Goal: Task Accomplishment & Management: Use online tool/utility

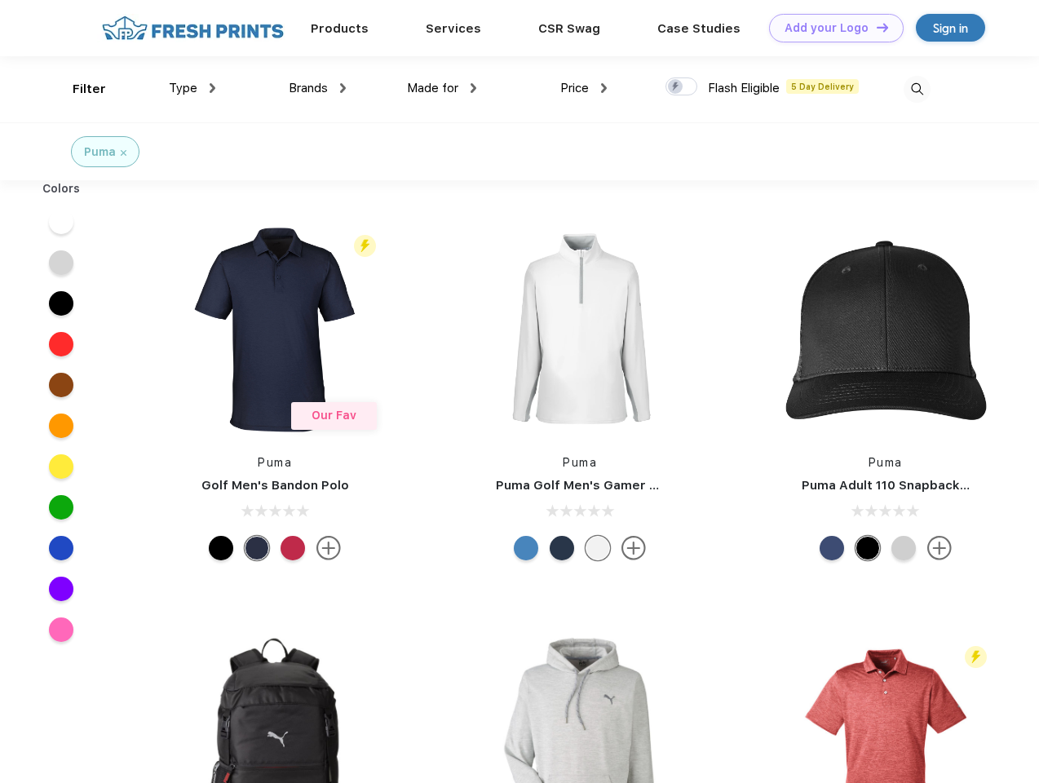
click at [830, 28] on link "Add your Logo Design Tool" at bounding box center [836, 28] width 135 height 29
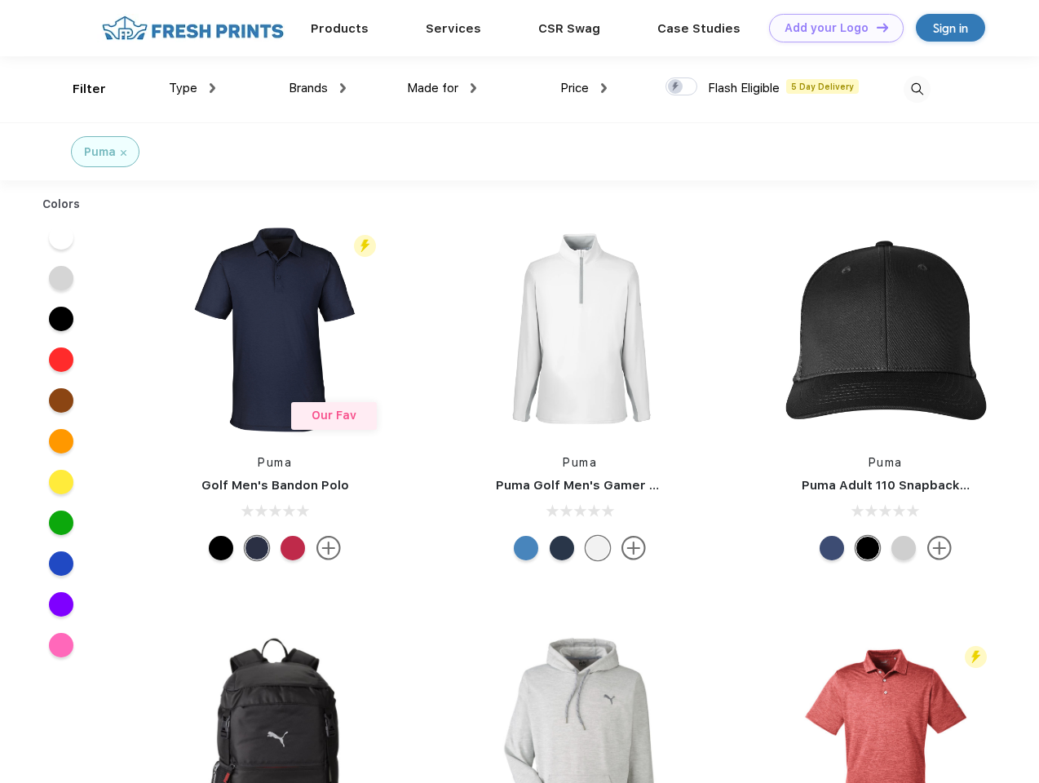
click at [0, 0] on div "Design Tool" at bounding box center [0, 0] width 0 height 0
click at [875, 27] on link "Add your Logo Design Tool" at bounding box center [836, 28] width 135 height 29
click at [78, 89] on div "Filter" at bounding box center [89, 89] width 33 height 19
click at [192, 88] on span "Type" at bounding box center [183, 88] width 29 height 15
click at [317, 88] on span "Brands" at bounding box center [308, 88] width 39 height 15
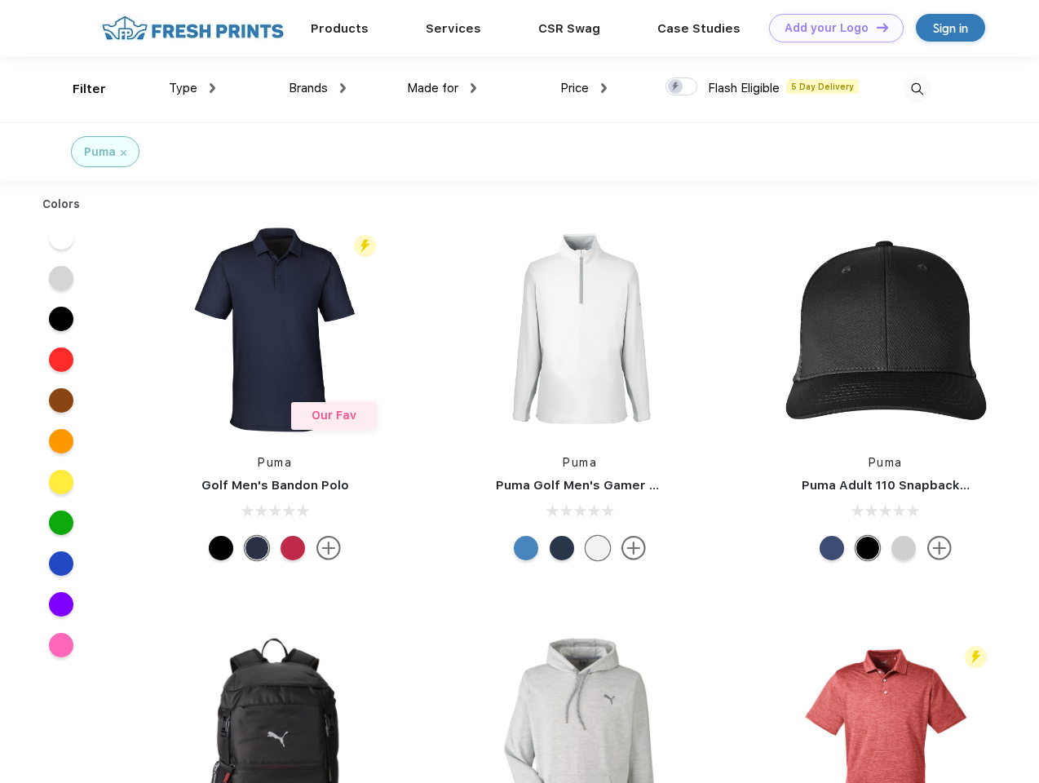
click at [442, 88] on span "Made for" at bounding box center [432, 88] width 51 height 15
click at [584, 88] on span "Price" at bounding box center [574, 88] width 29 height 15
click at [682, 87] on div at bounding box center [682, 86] width 32 height 18
click at [676, 87] on input "checkbox" at bounding box center [671, 82] width 11 height 11
click at [917, 89] on img at bounding box center [917, 89] width 27 height 27
